Goal: Transaction & Acquisition: Book appointment/travel/reservation

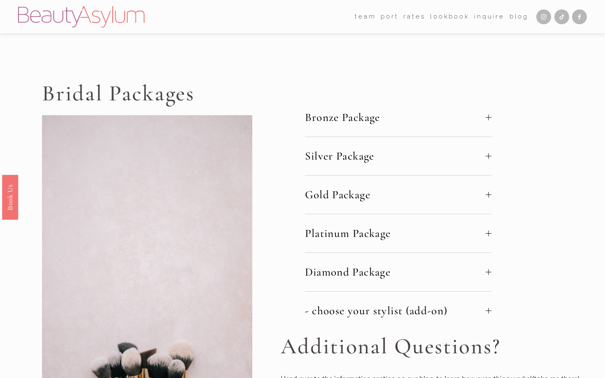
click at [410, 17] on link "Rates" at bounding box center [414, 16] width 22 height 12
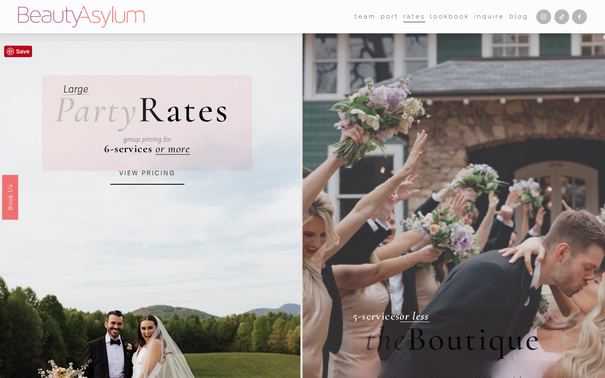
click at [159, 173] on link "VIEW PRICING" at bounding box center [147, 174] width 74 height 22
click at [392, 16] on link "port" at bounding box center [390, 16] width 18 height 12
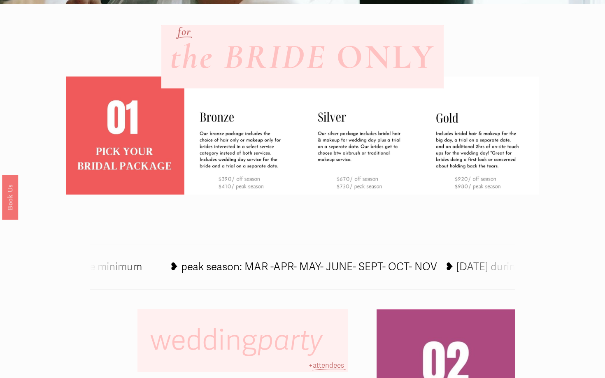
scroll to position [166, 0]
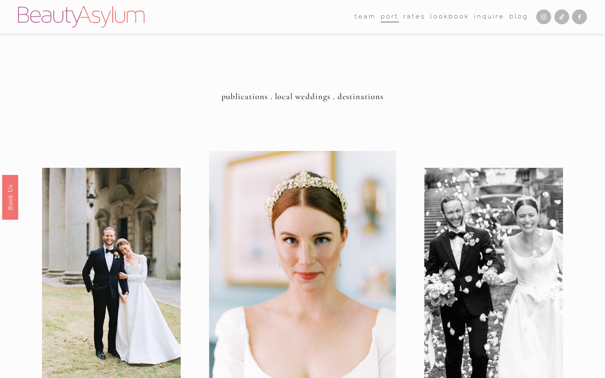
click at [0, 0] on link "Charlotte" at bounding box center [0, 0] width 0 height 0
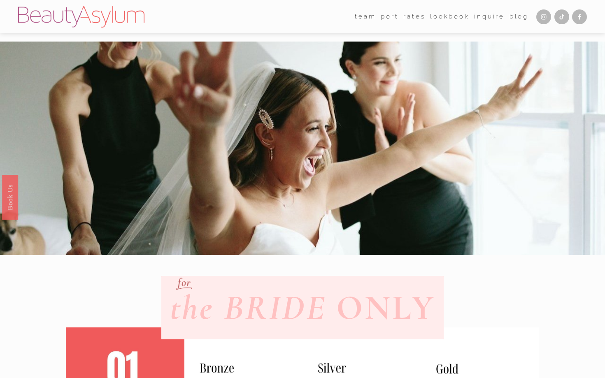
click at [487, 21] on link "Inquire" at bounding box center [489, 16] width 30 height 12
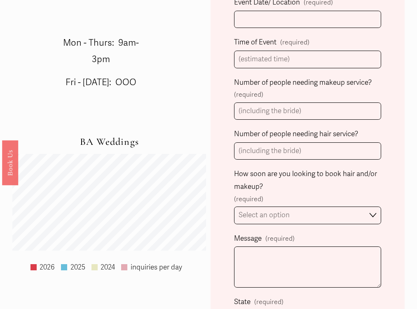
scroll to position [469, 0]
